Goal: Information Seeking & Learning: Learn about a topic

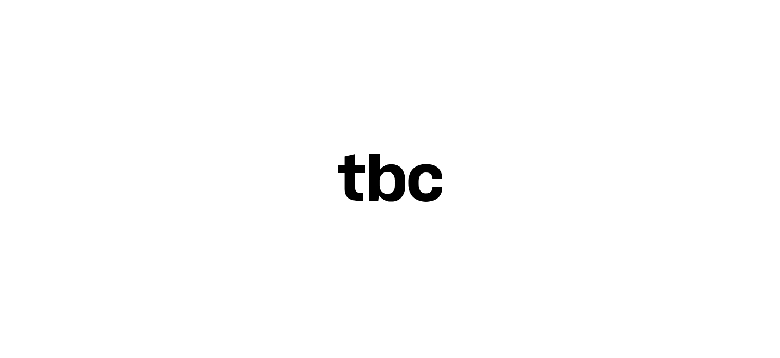
scroll to position [0, 32]
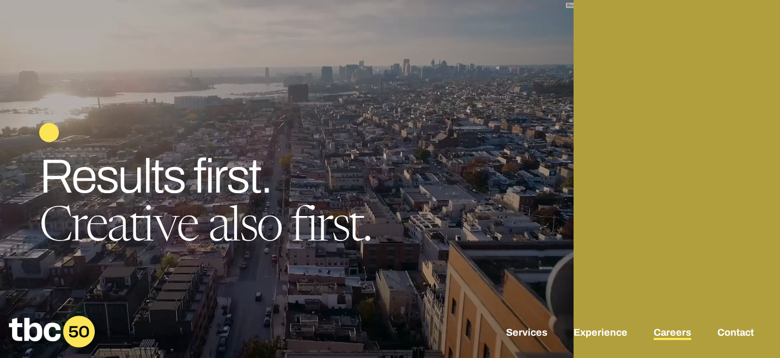
click at [573, 334] on link "Careers" at bounding box center [672, 333] width 38 height 13
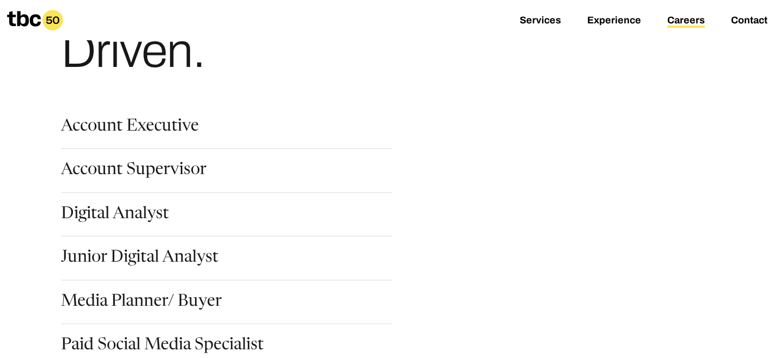
scroll to position [176, 0]
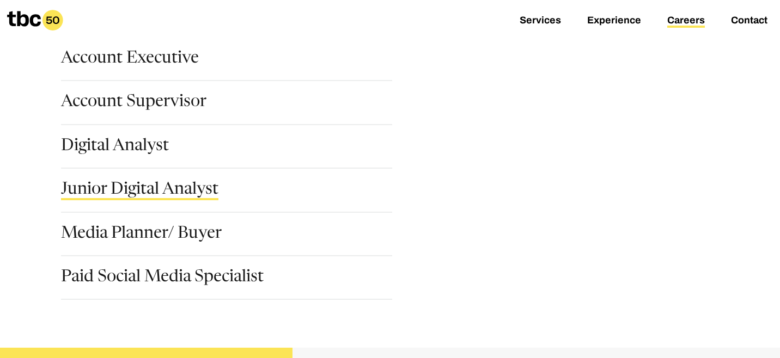
click at [172, 190] on link "Junior Digital Analyst" at bounding box center [139, 191] width 157 height 19
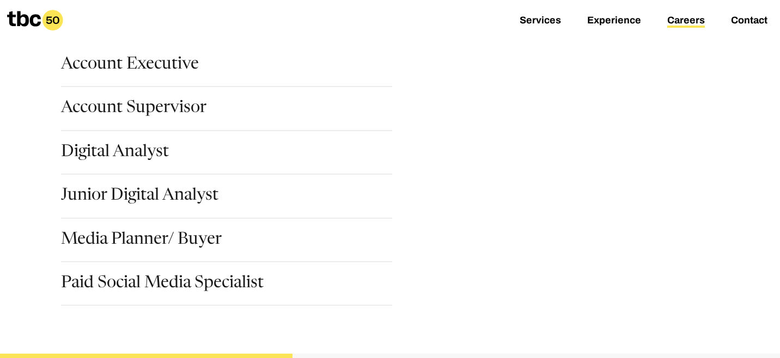
scroll to position [170, 0]
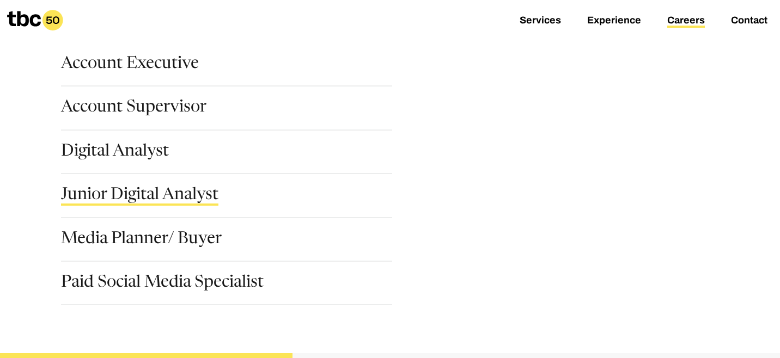
click at [167, 191] on link "Junior Digital Analyst" at bounding box center [139, 196] width 157 height 19
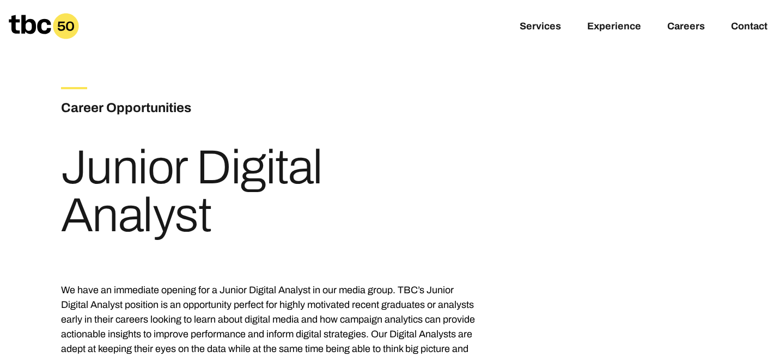
drag, startPoint x: 210, startPoint y: 228, endPoint x: 75, endPoint y: 172, distance: 146.7
click at [75, 172] on h1 "Junior Digital Analyst" at bounding box center [270, 192] width 418 height 96
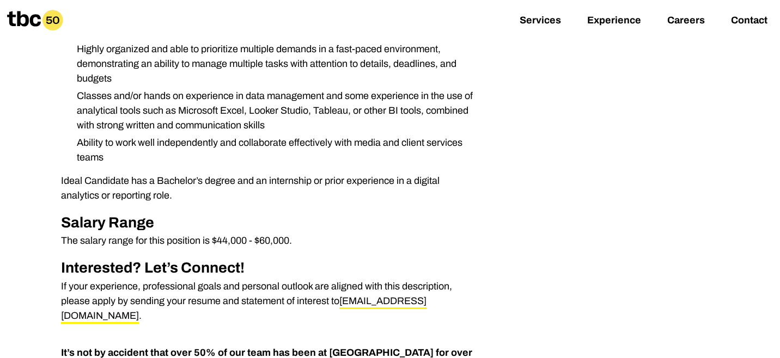
scroll to position [542, 0]
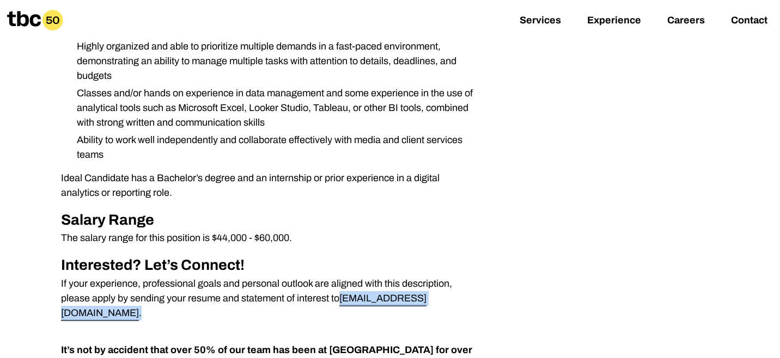
drag, startPoint x: 442, startPoint y: 302, endPoint x: 343, endPoint y: 299, distance: 99.7
click at [343, 299] on p "If your experience, professional goals and personal outlook are aligned with th…" at bounding box center [270, 299] width 418 height 44
copy p "[EMAIL_ADDRESS][DOMAIN_NAME] ."
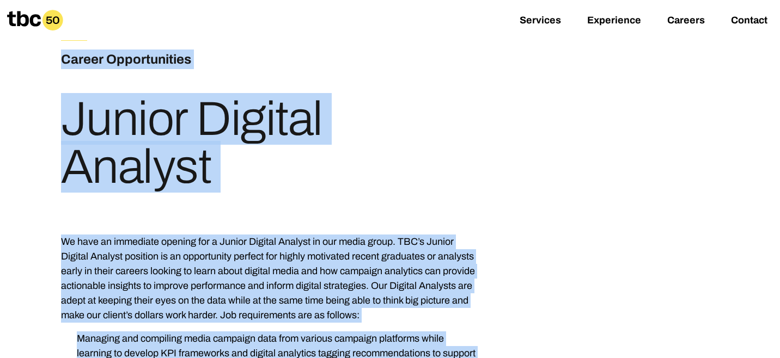
scroll to position [0, 0]
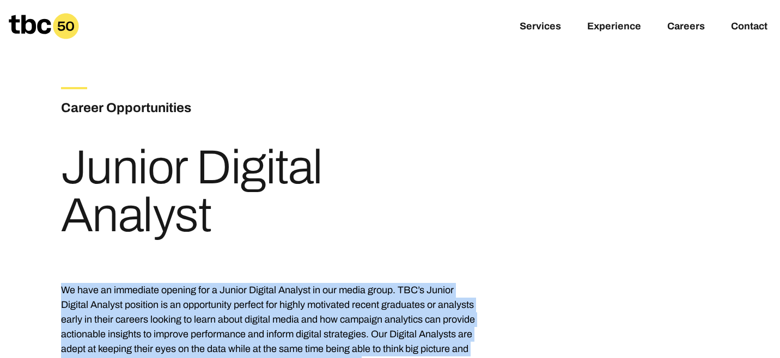
drag, startPoint x: 115, startPoint y: 152, endPoint x: 59, endPoint y: 292, distance: 150.8
copy div "Lo ipsu do sitametco adipisc eli s Doeius Tempori Utlabor et dol magna aliqu. E…"
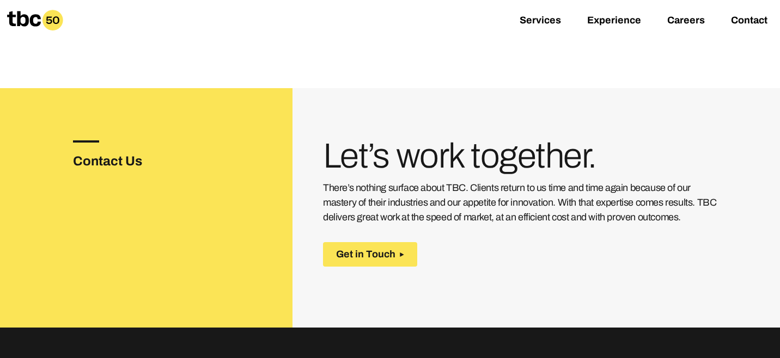
scroll to position [1711, 0]
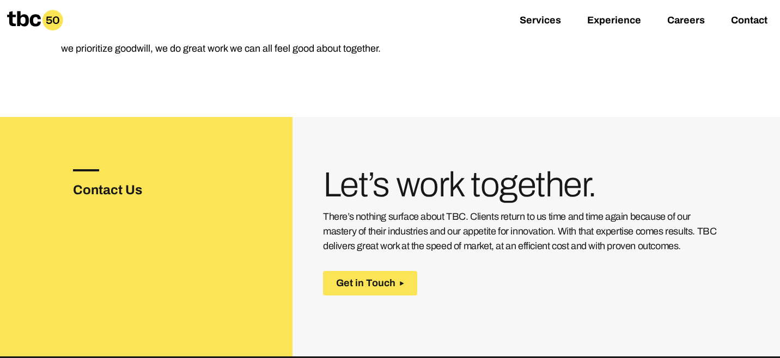
click at [34, 23] on icon at bounding box center [24, 18] width 34 height 15
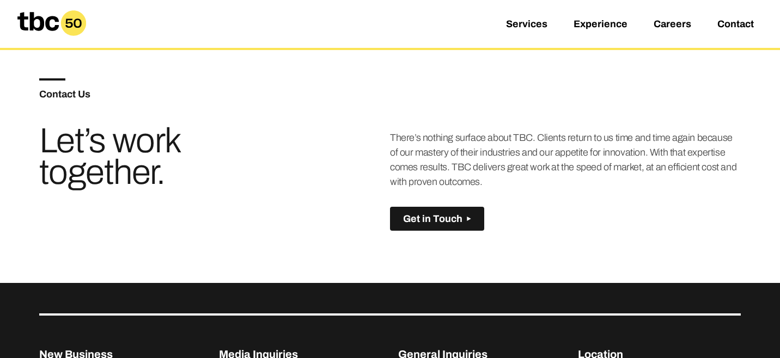
scroll to position [442, 0]
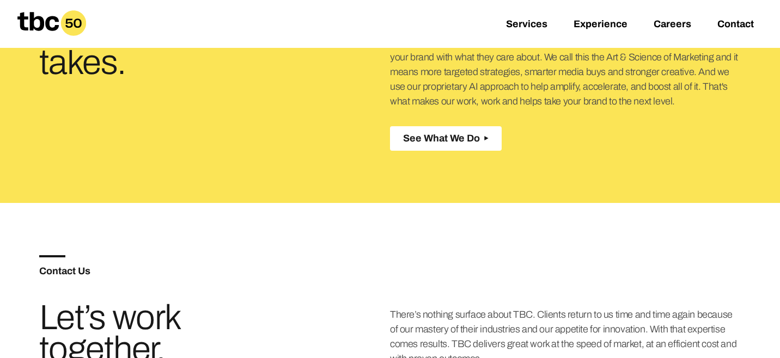
click at [427, 143] on span "See What We Do" at bounding box center [441, 138] width 77 height 11
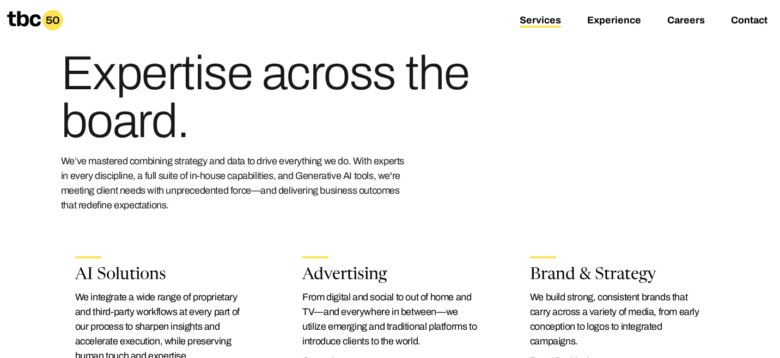
scroll to position [47, 0]
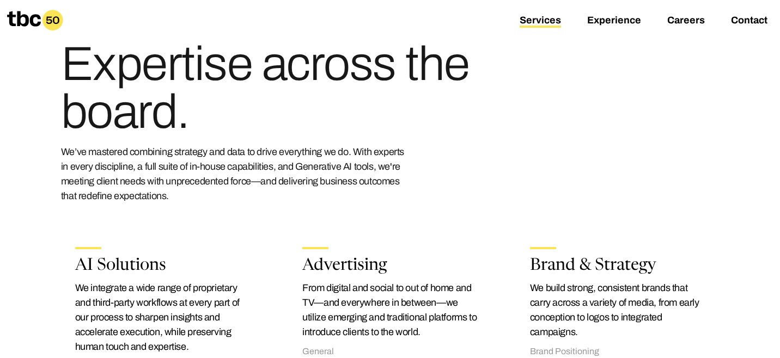
drag, startPoint x: 186, startPoint y: 194, endPoint x: 73, endPoint y: 70, distance: 168.5
click at [73, 70] on div "Expertise across the board. We’ve mastered combining strategy and data to drive…" at bounding box center [270, 121] width 418 height 163
copy div "Expertise across the board. We’ve mastered combining strategy and data to drive…"
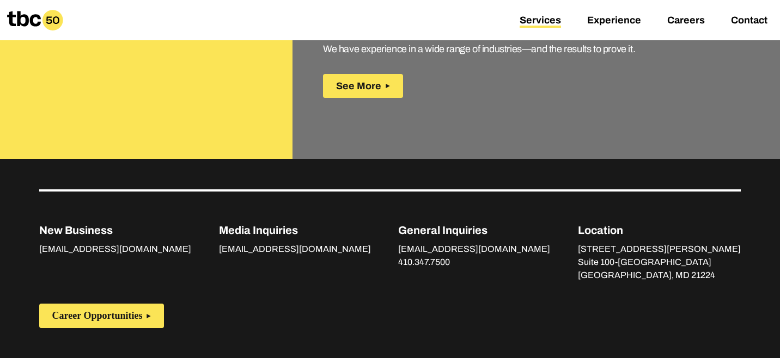
scroll to position [1707, 0]
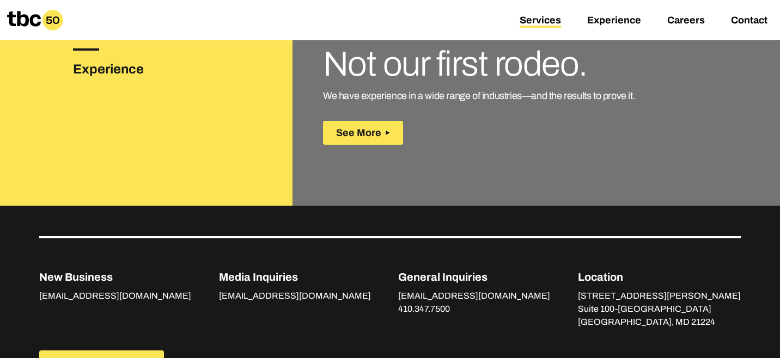
click at [347, 108] on div "Not our first rodeo. We have experience in a wide range of industries—and the r…" at bounding box center [521, 96] width 396 height 97
click at [353, 127] on span "See More" at bounding box center [358, 132] width 45 height 11
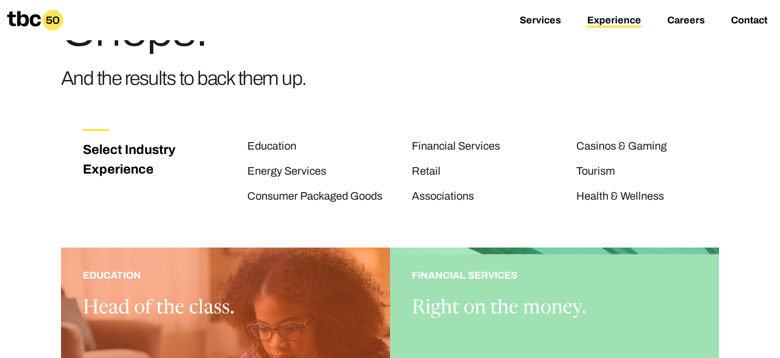
scroll to position [91, 0]
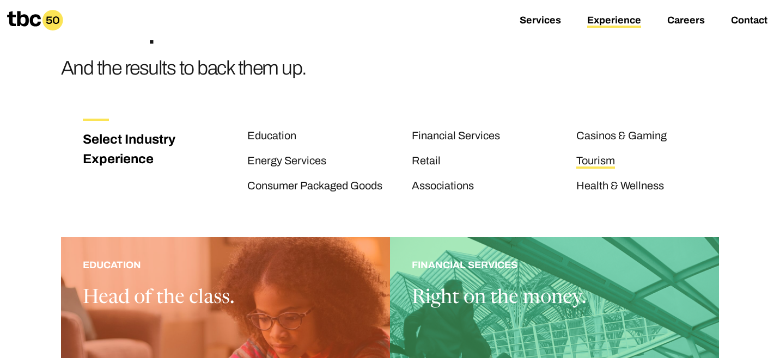
click at [573, 162] on link "Tourism" at bounding box center [595, 162] width 39 height 14
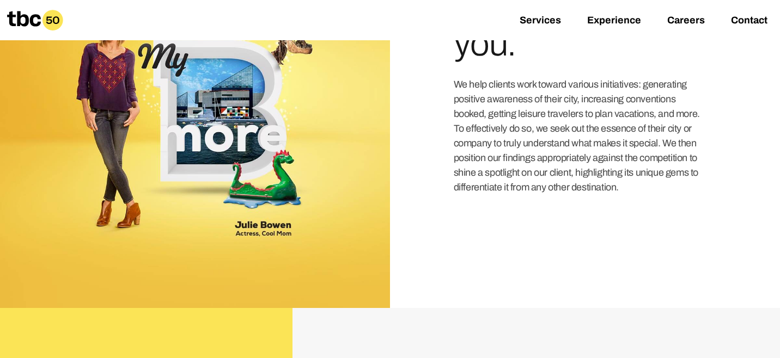
scroll to position [1277, 0]
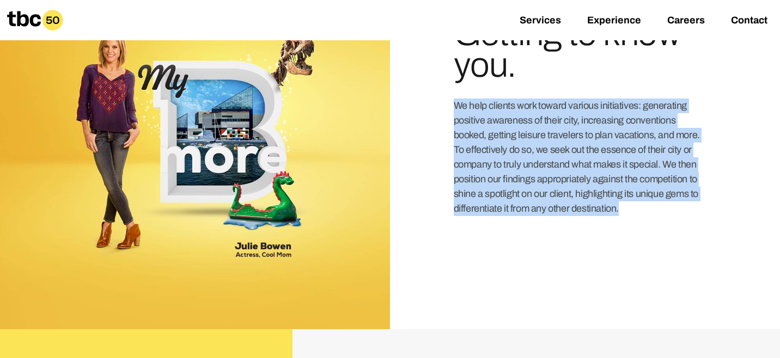
drag, startPoint x: 708, startPoint y: 217, endPoint x: 447, endPoint y: 120, distance: 278.6
click at [447, 120] on div "03 Getting to know you. We help clients work toward various initiatives: genera…" at bounding box center [600, 103] width 323 height 227
copy p "We help clients work toward various initiatives: generating positive awareness …"
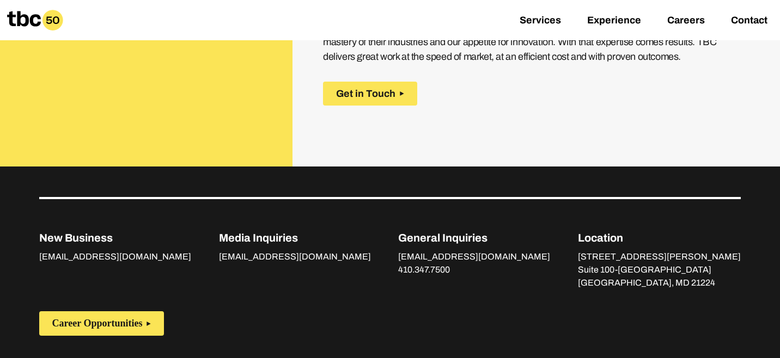
scroll to position [1553, 0]
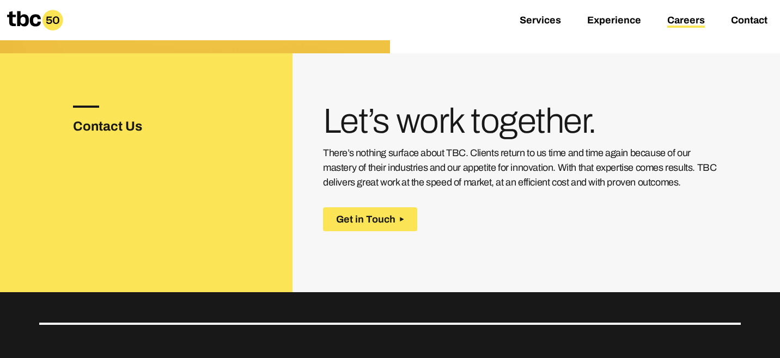
click at [573, 19] on link "Careers" at bounding box center [686, 21] width 38 height 13
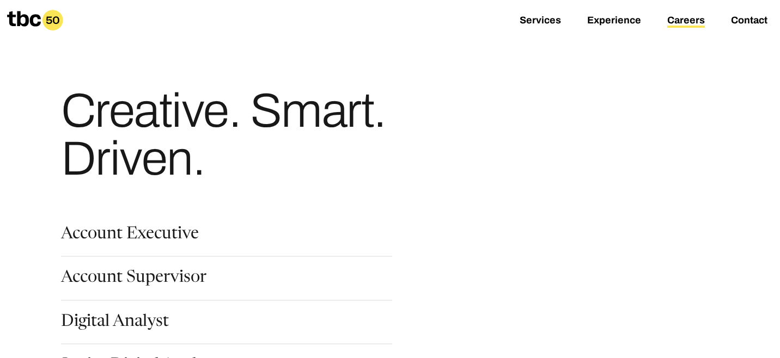
scroll to position [174, 0]
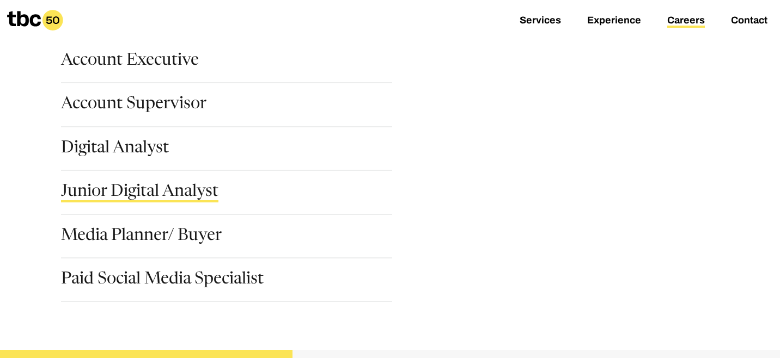
click at [194, 193] on link "Junior Digital Analyst" at bounding box center [139, 193] width 157 height 19
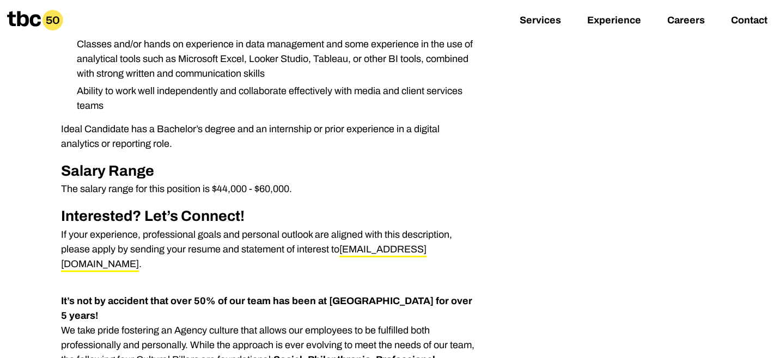
scroll to position [594, 0]
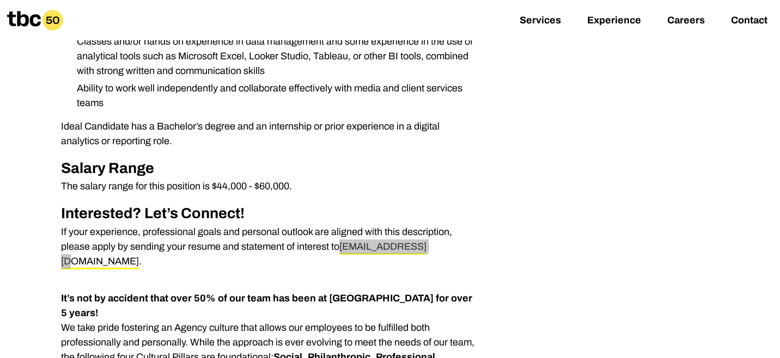
drag, startPoint x: 359, startPoint y: 246, endPoint x: 174, endPoint y: 5, distance: 303.7
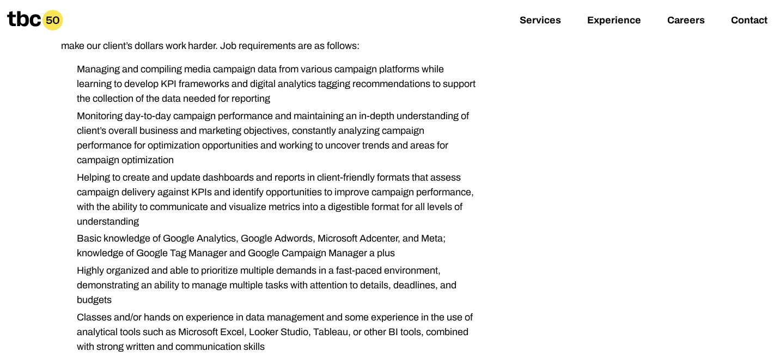
scroll to position [0, 0]
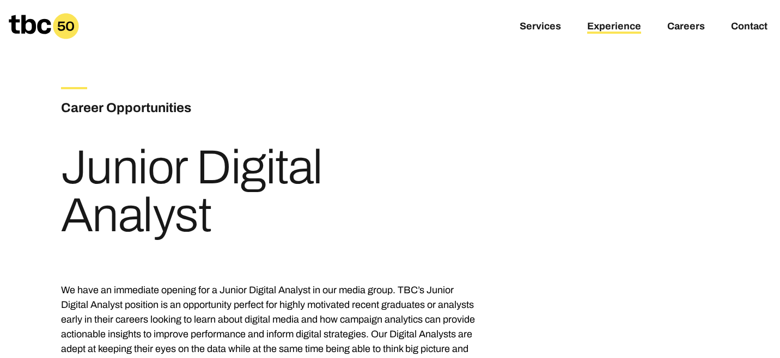
click at [573, 29] on link "Experience" at bounding box center [614, 27] width 54 height 13
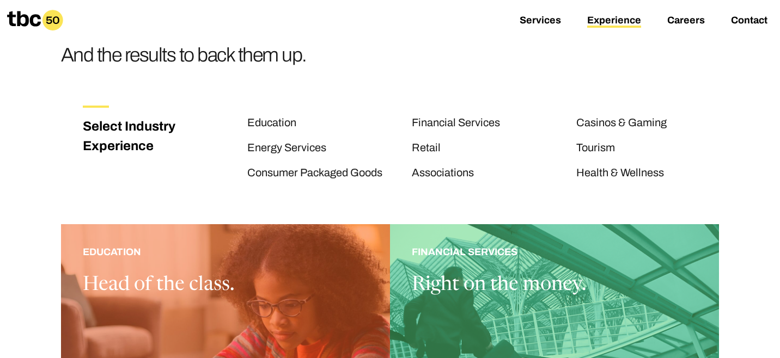
scroll to position [111, 0]
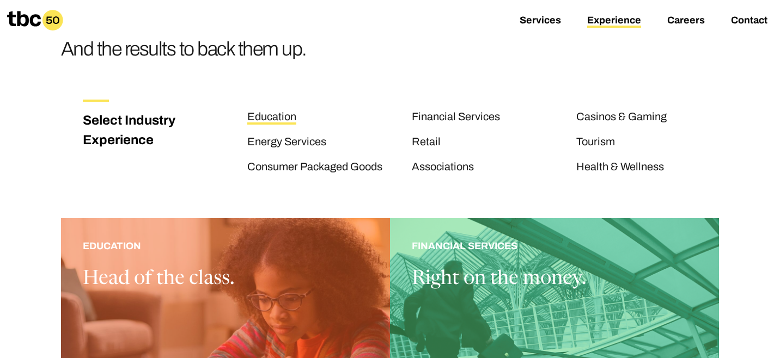
click at [274, 118] on link "Education" at bounding box center [271, 118] width 49 height 14
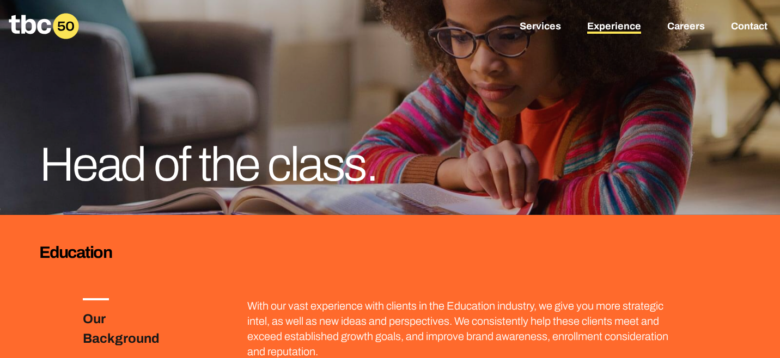
click at [573, 28] on link "Experience" at bounding box center [614, 27] width 54 height 13
